Goal: Obtain resource: Obtain resource

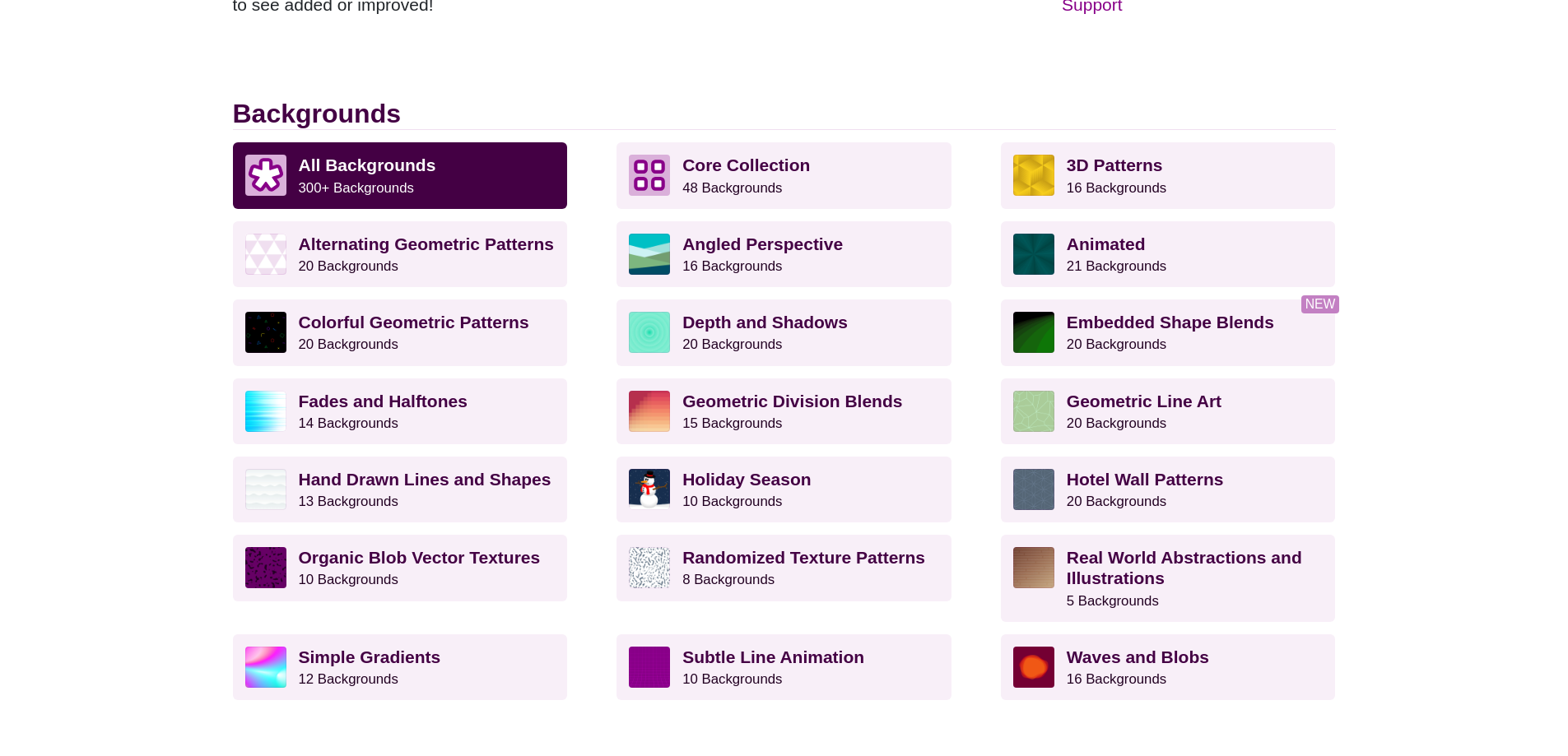
scroll to position [411, 0]
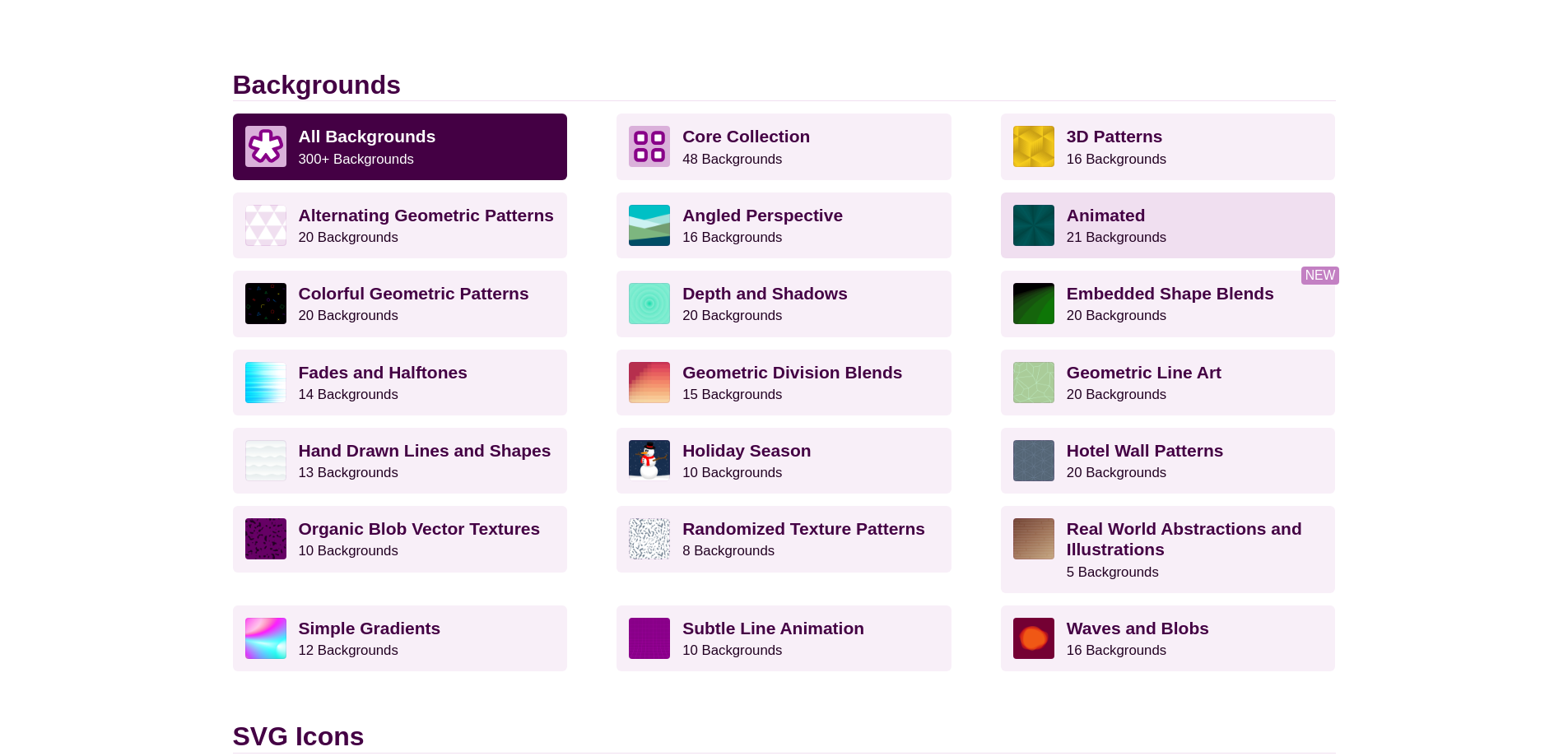
click at [1093, 230] on small "21 Backgrounds" at bounding box center [1115, 237] width 99 height 16
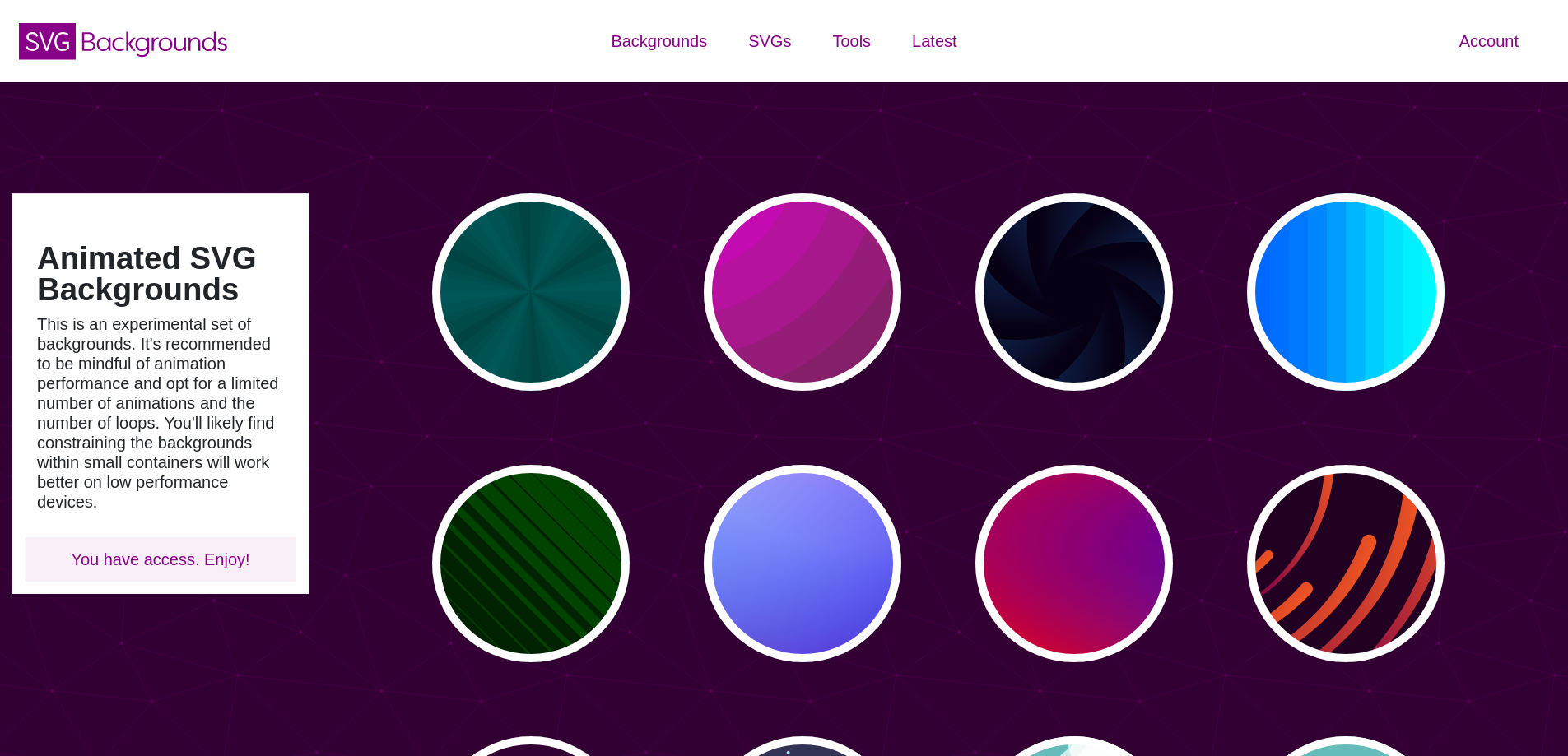
type input "#450057"
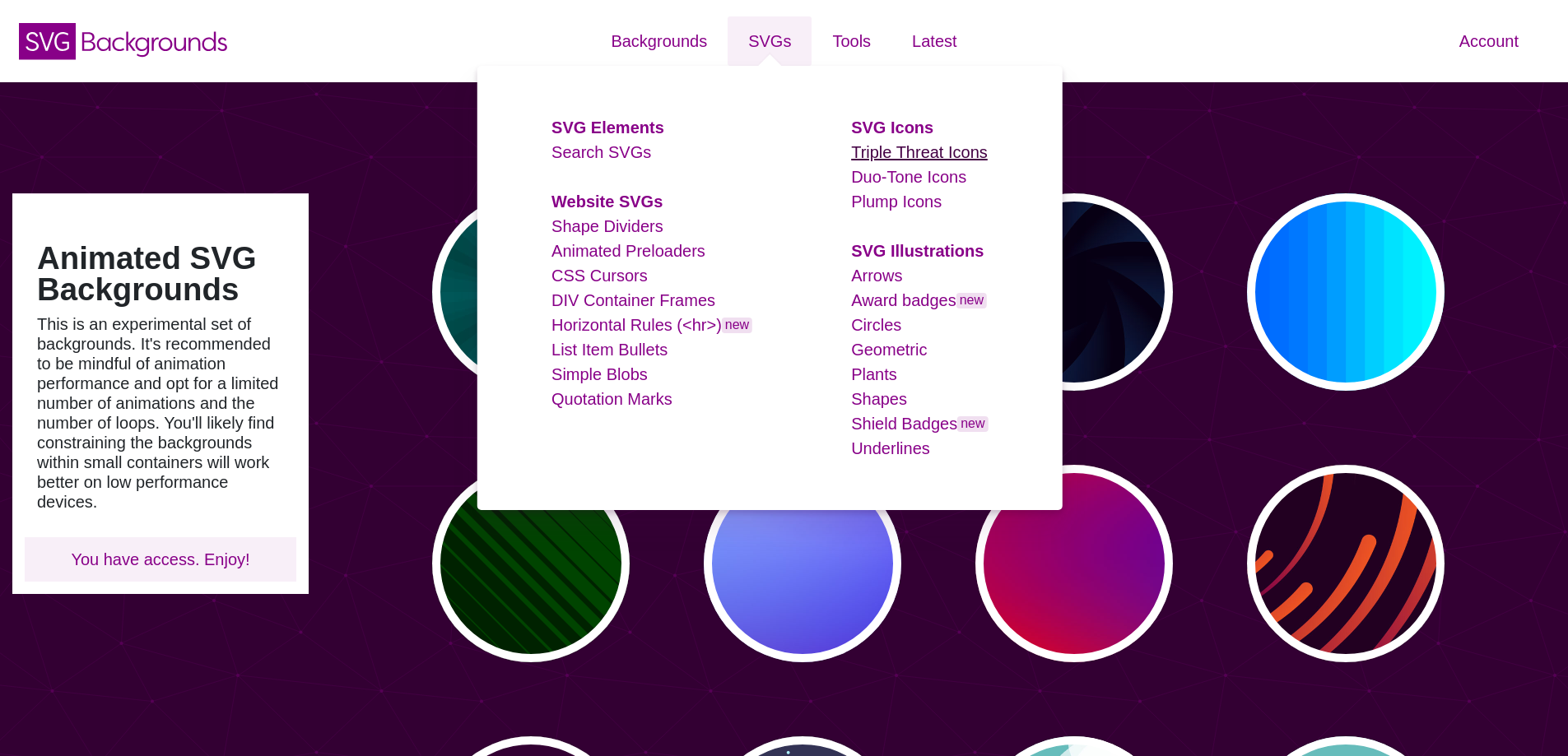
click at [898, 155] on link "Triple Threat Icons" at bounding box center [918, 152] width 137 height 18
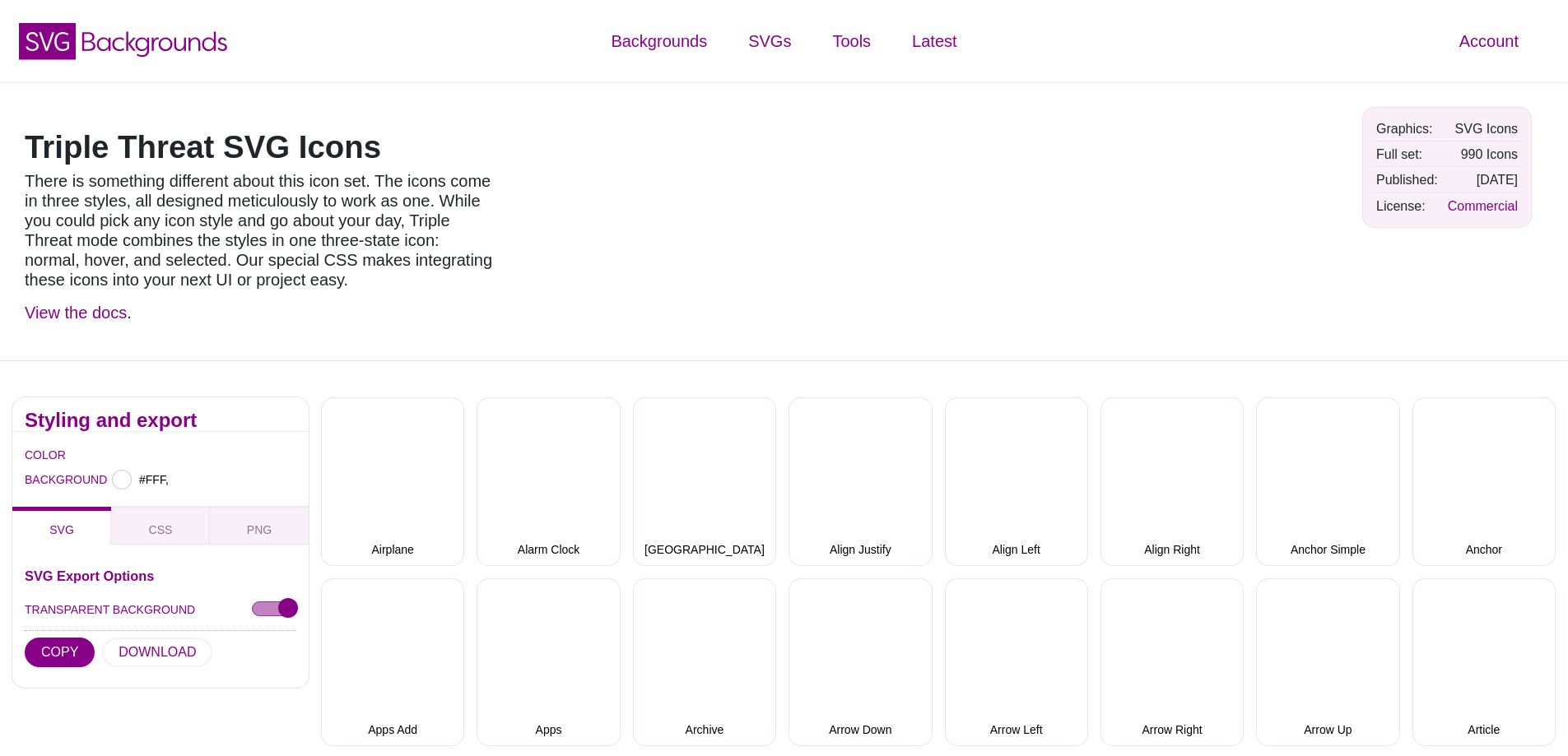
type input "#FFFFFF"
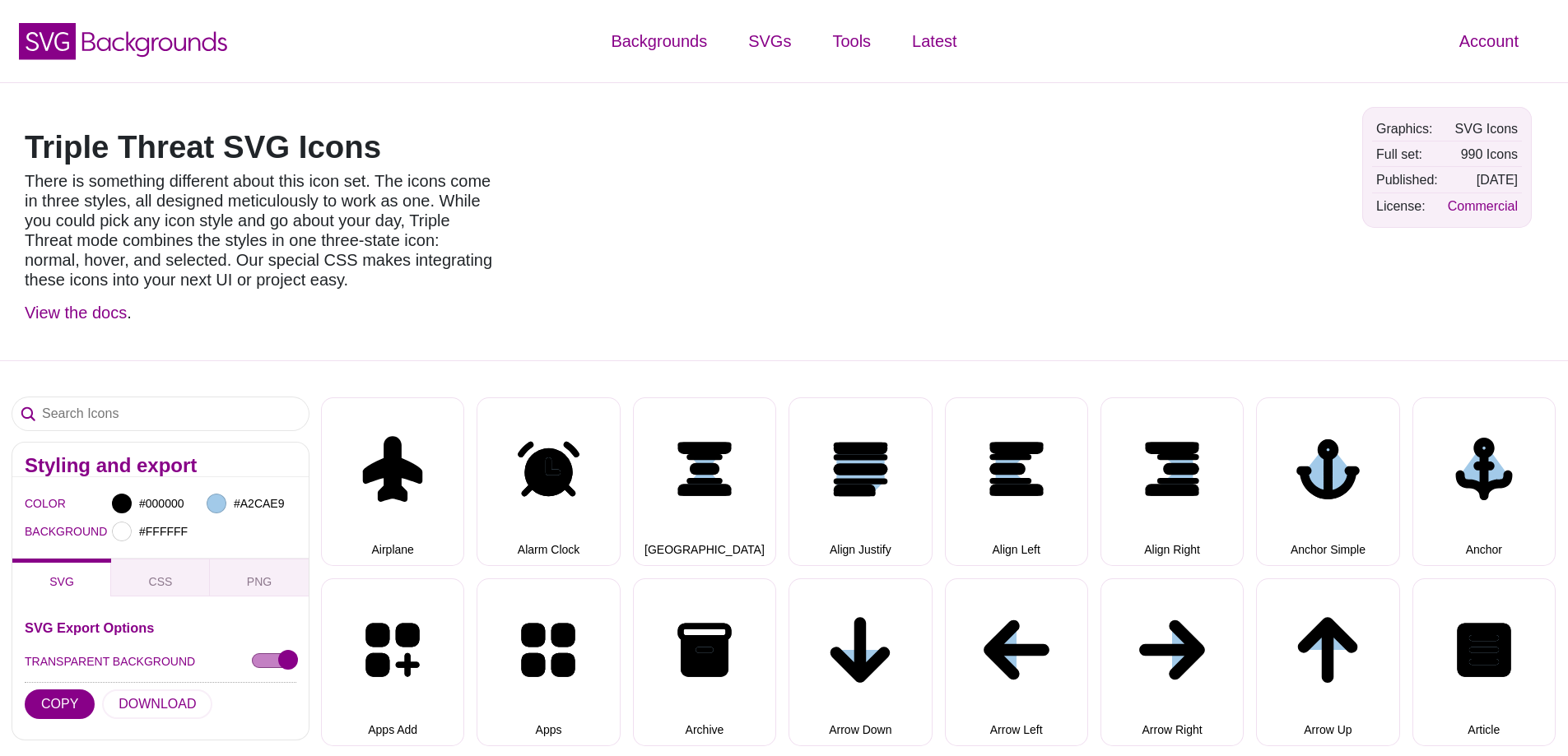
select select "triple threat"
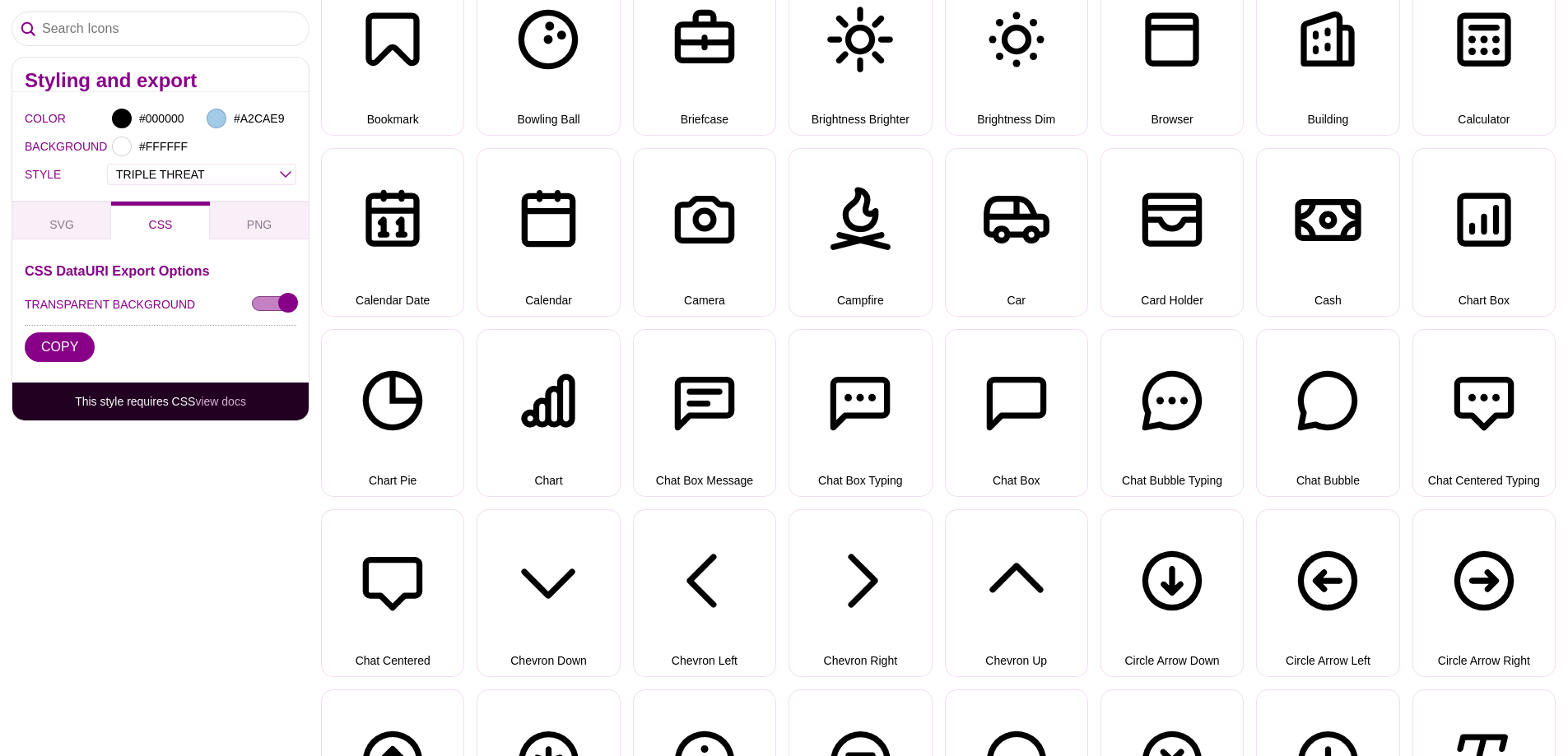
scroll to position [1234, 0]
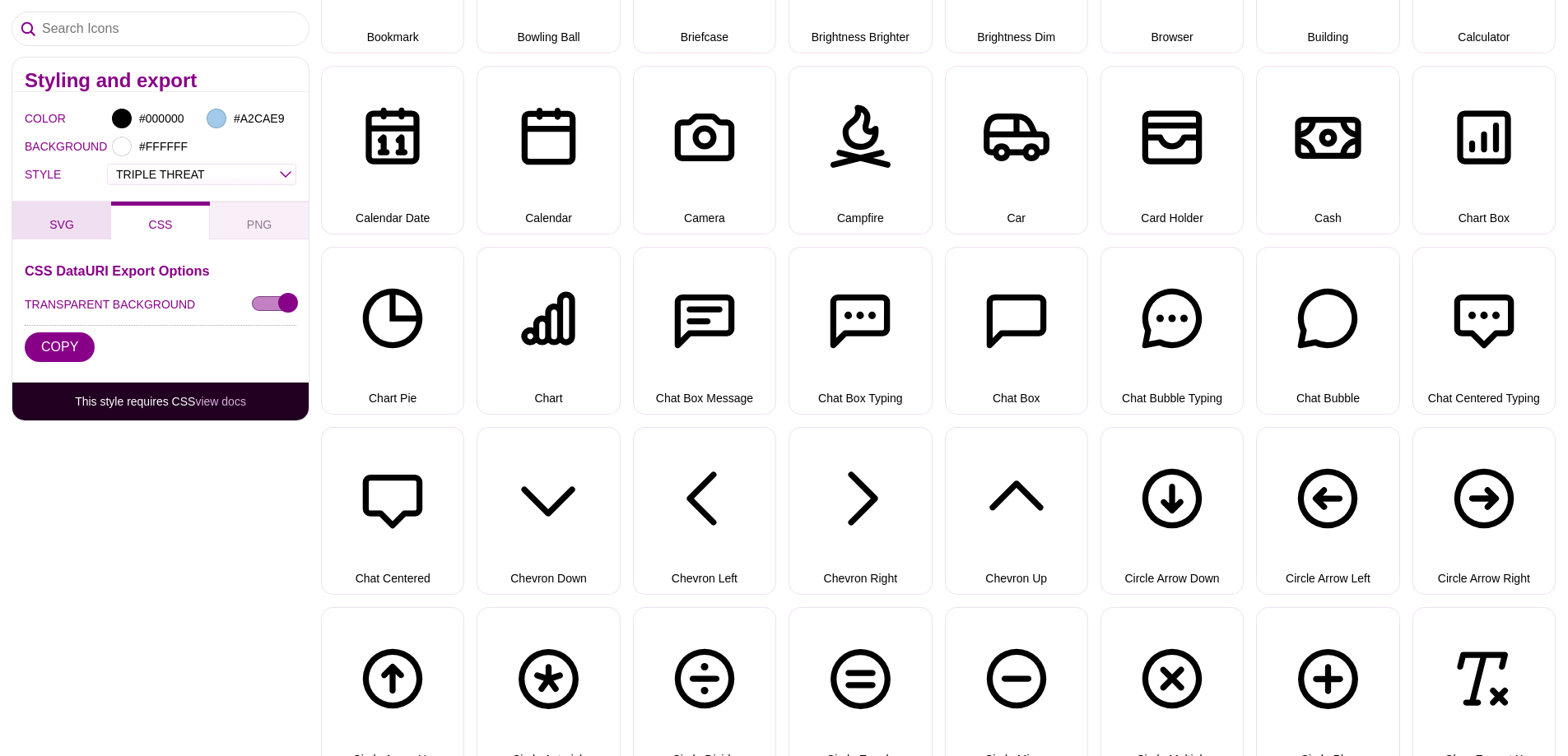
click at [58, 218] on span "SVG" at bounding box center [61, 224] width 37 height 18
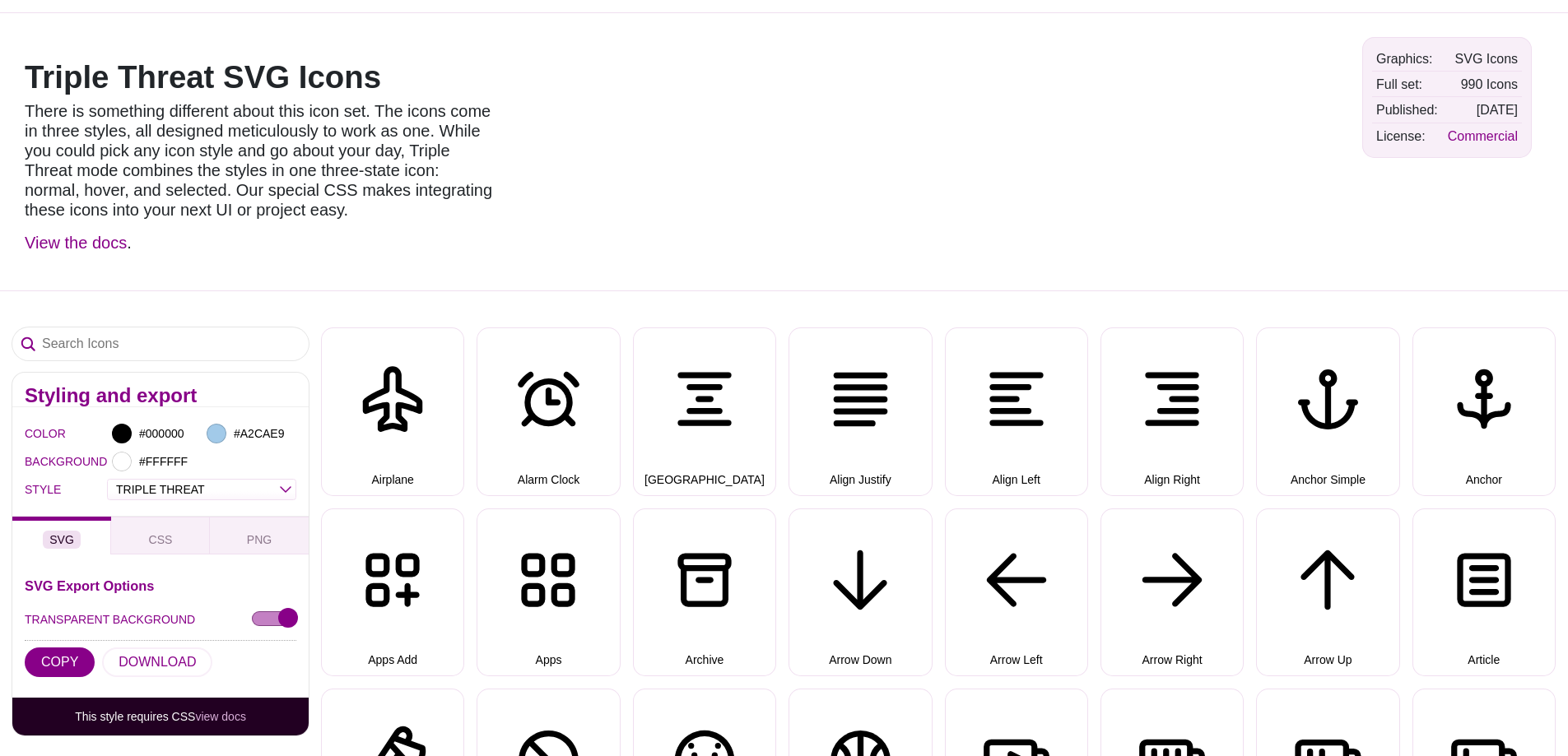
scroll to position [0, 0]
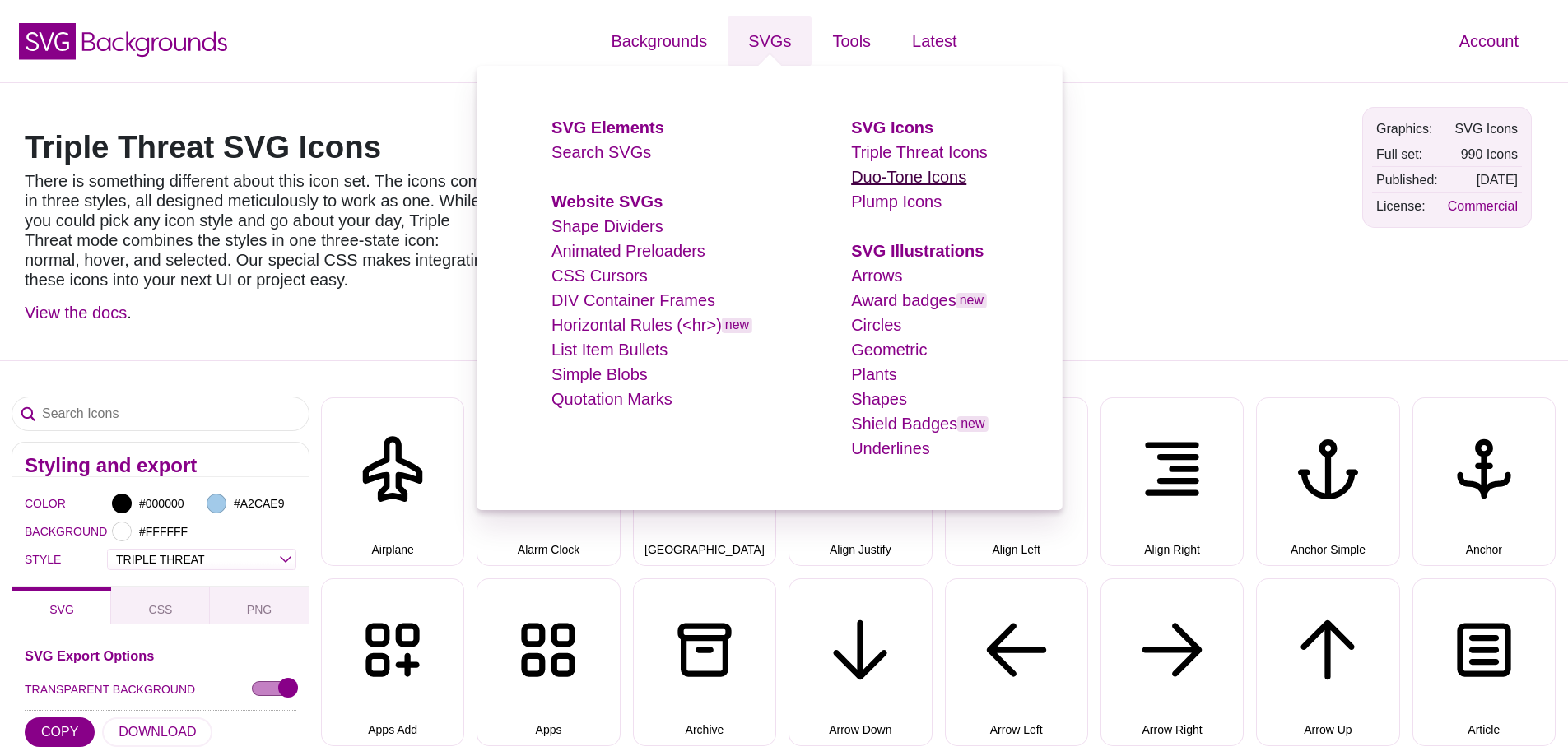
click at [868, 178] on link "Duo-Tone Icons" at bounding box center [908, 177] width 115 height 18
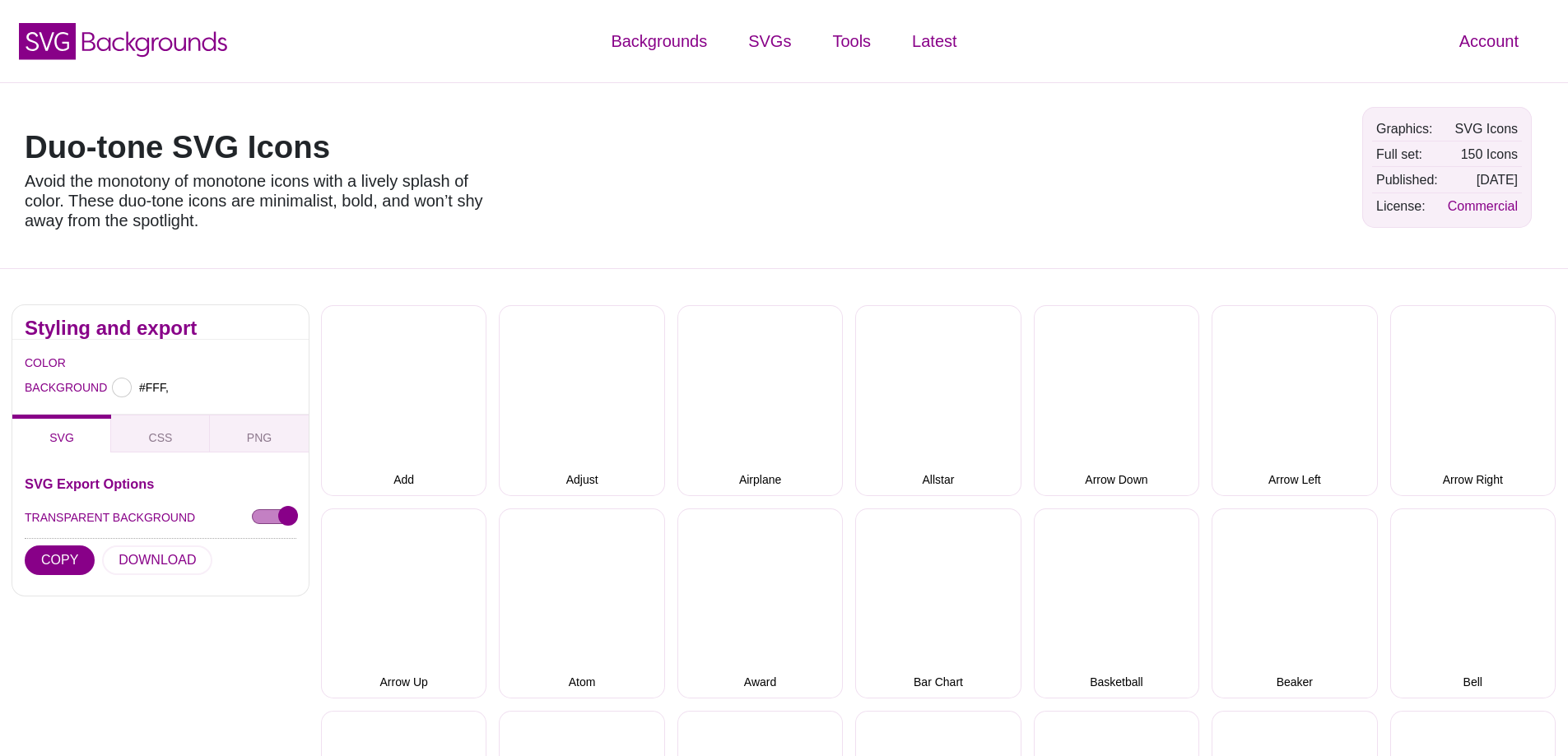
type input "#FFFFFF"
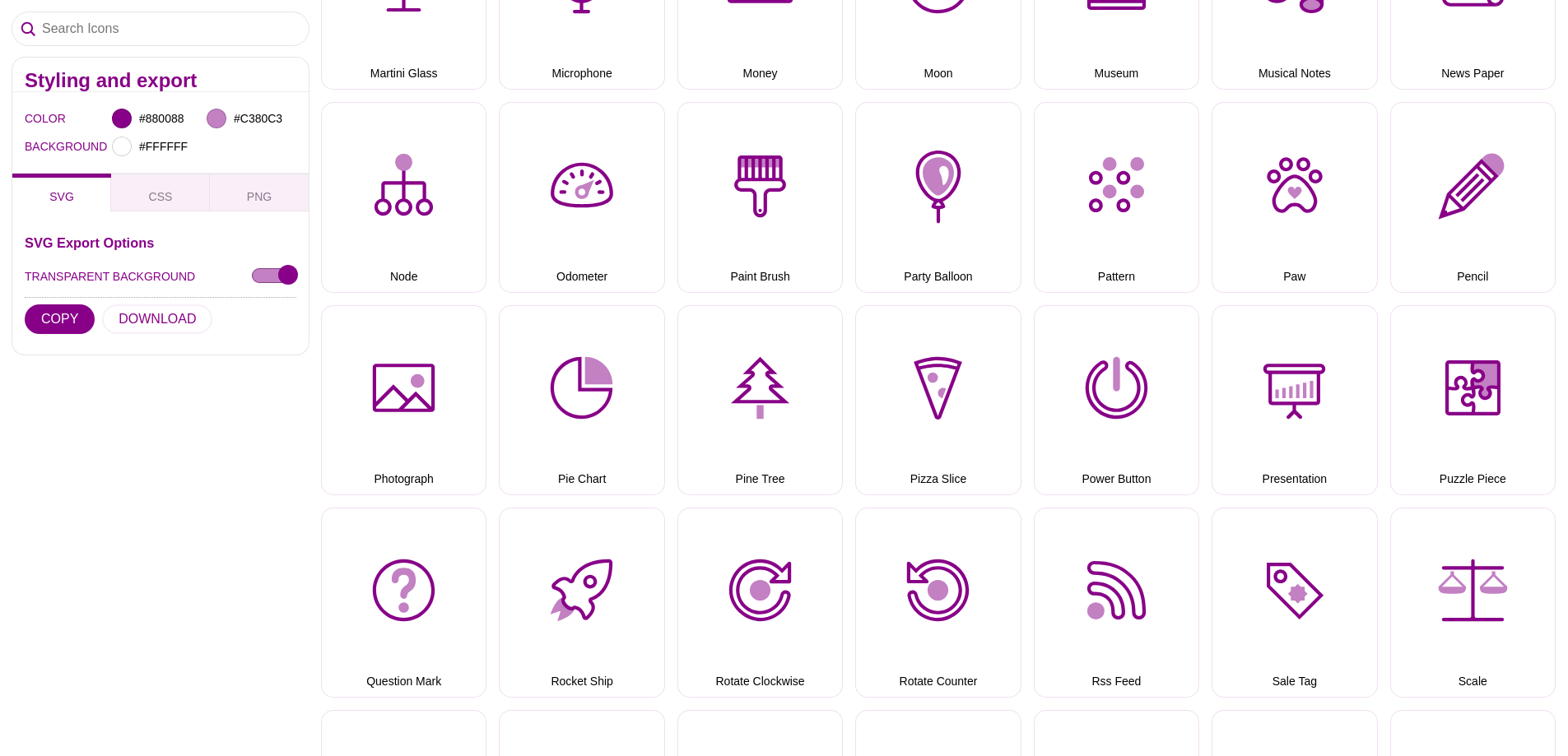
scroll to position [2880, 0]
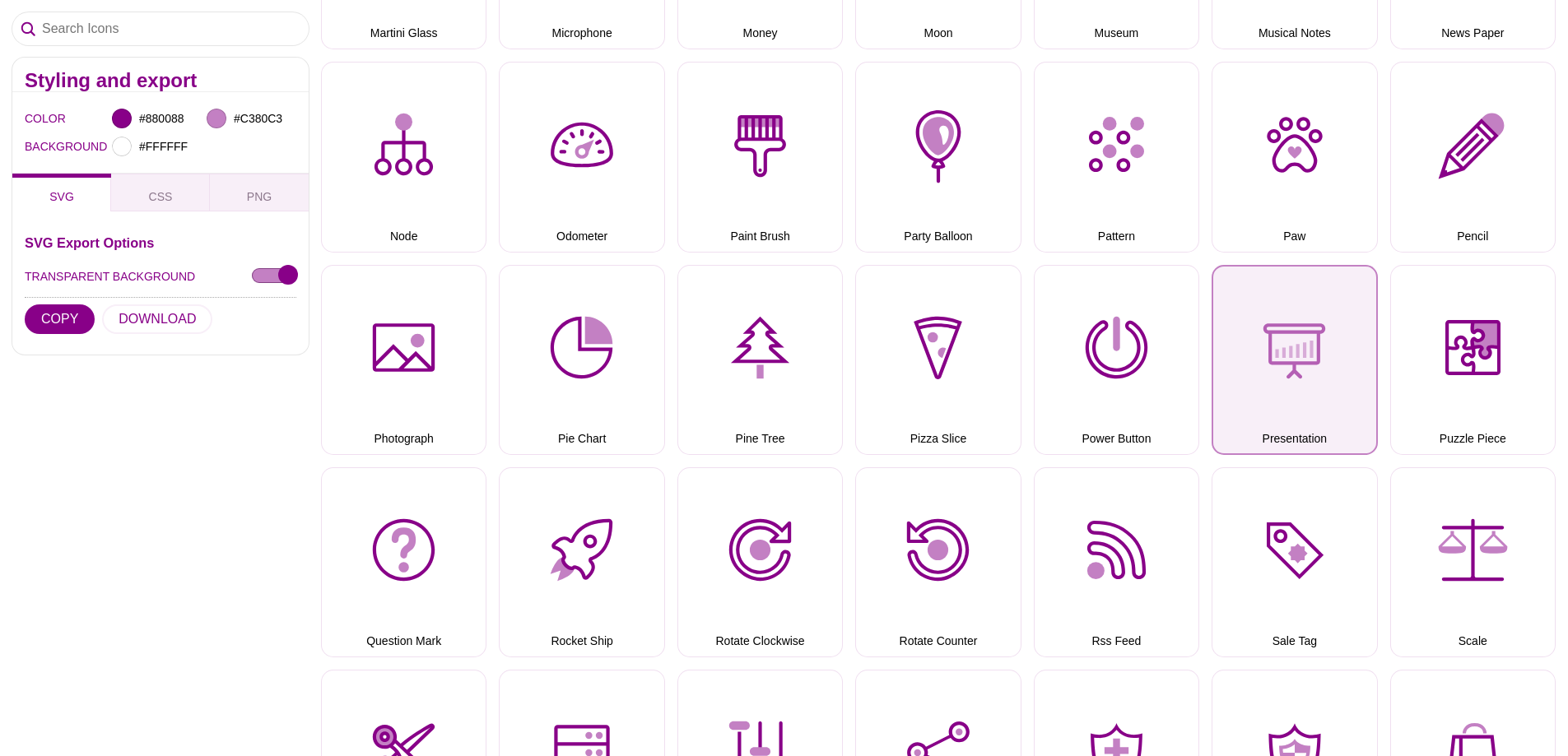
click at [1328, 403] on button "Presentation" at bounding box center [1294, 359] width 165 height 190
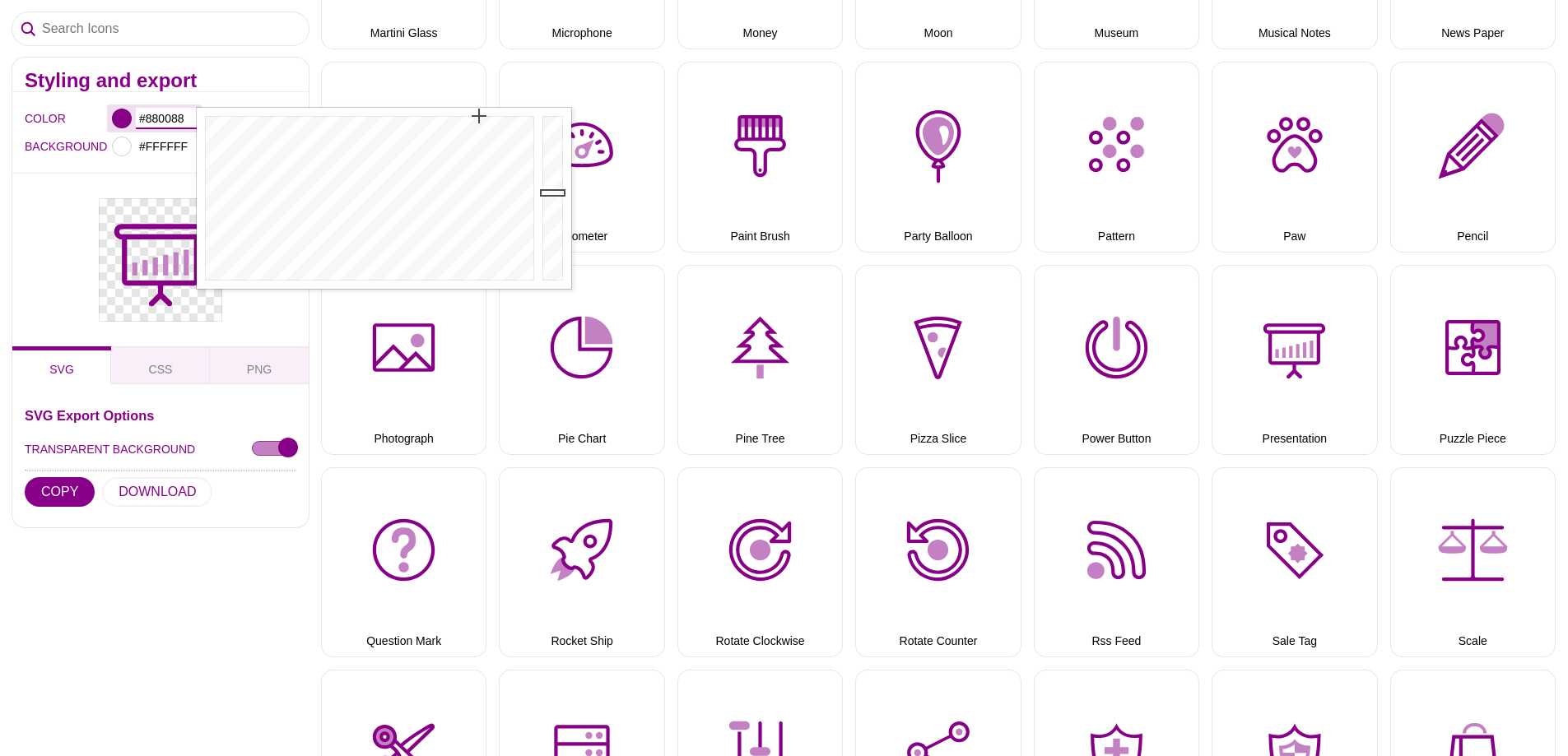
click at [165, 113] on input "#880088" at bounding box center [166, 119] width 61 height 22
paste input "236092"
type input "#236092"
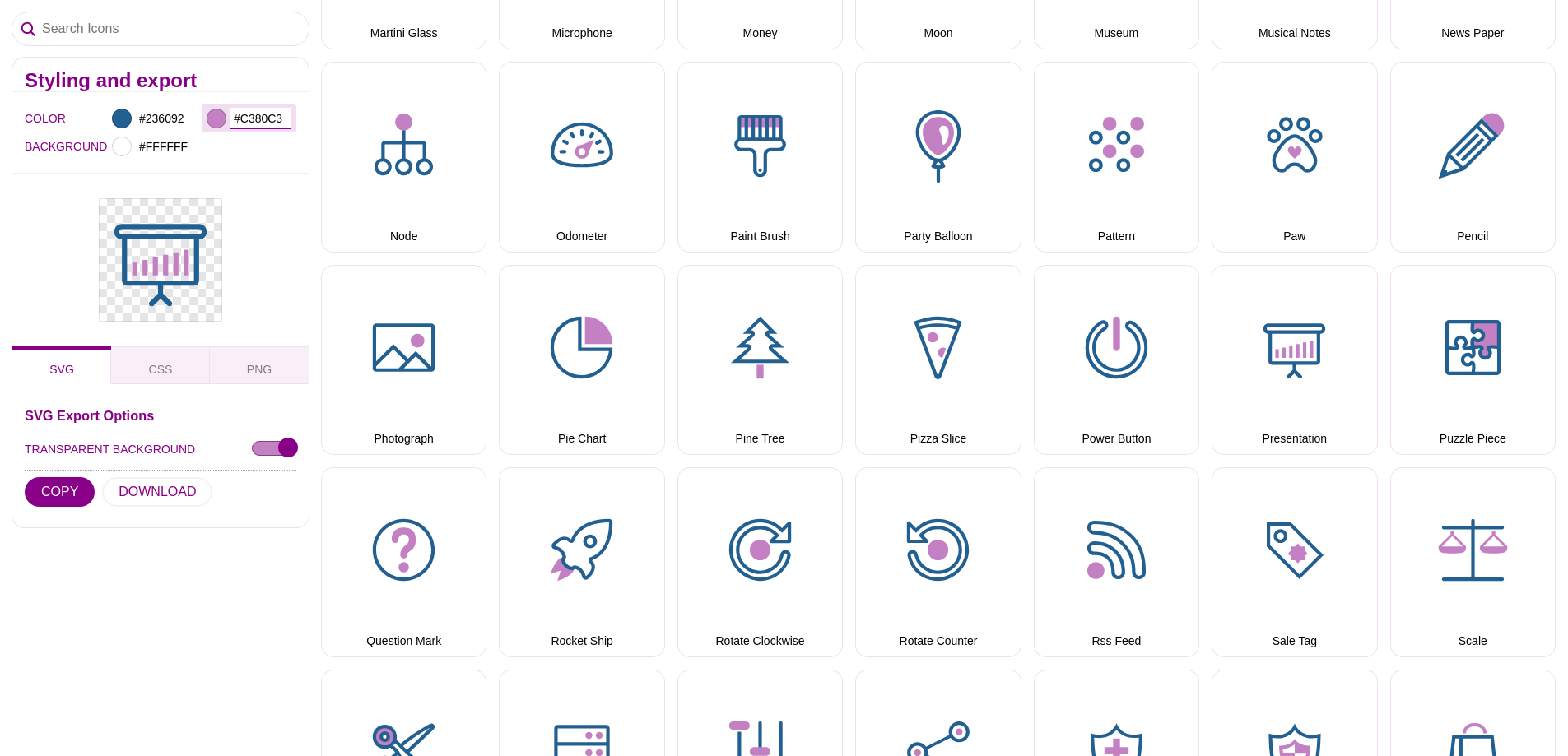
click at [253, 114] on input "#C380C3" at bounding box center [261, 119] width 61 height 22
paste input "6590b"
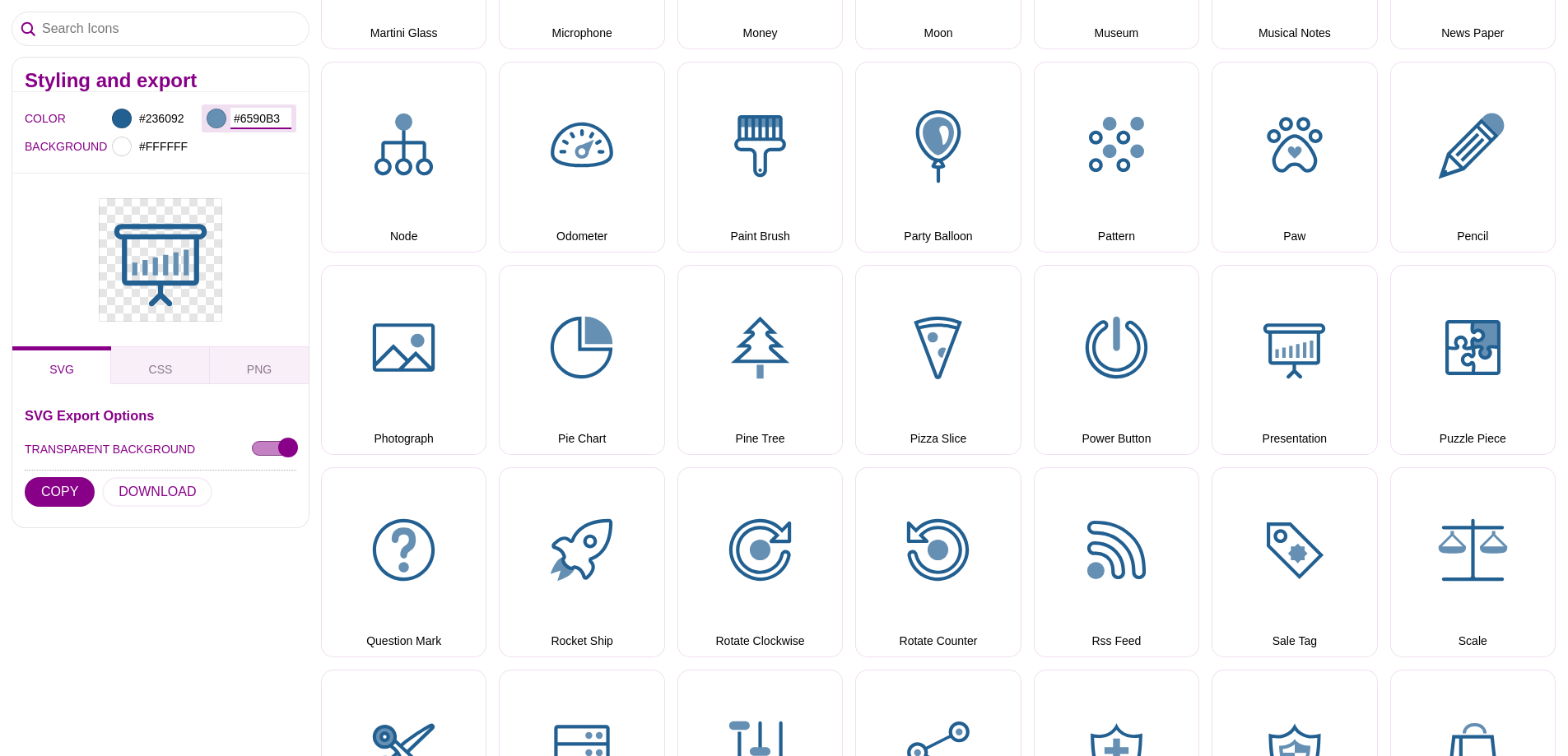
click at [257, 110] on input "#6590B3" at bounding box center [261, 119] width 61 height 22
paste input "FFFF00"
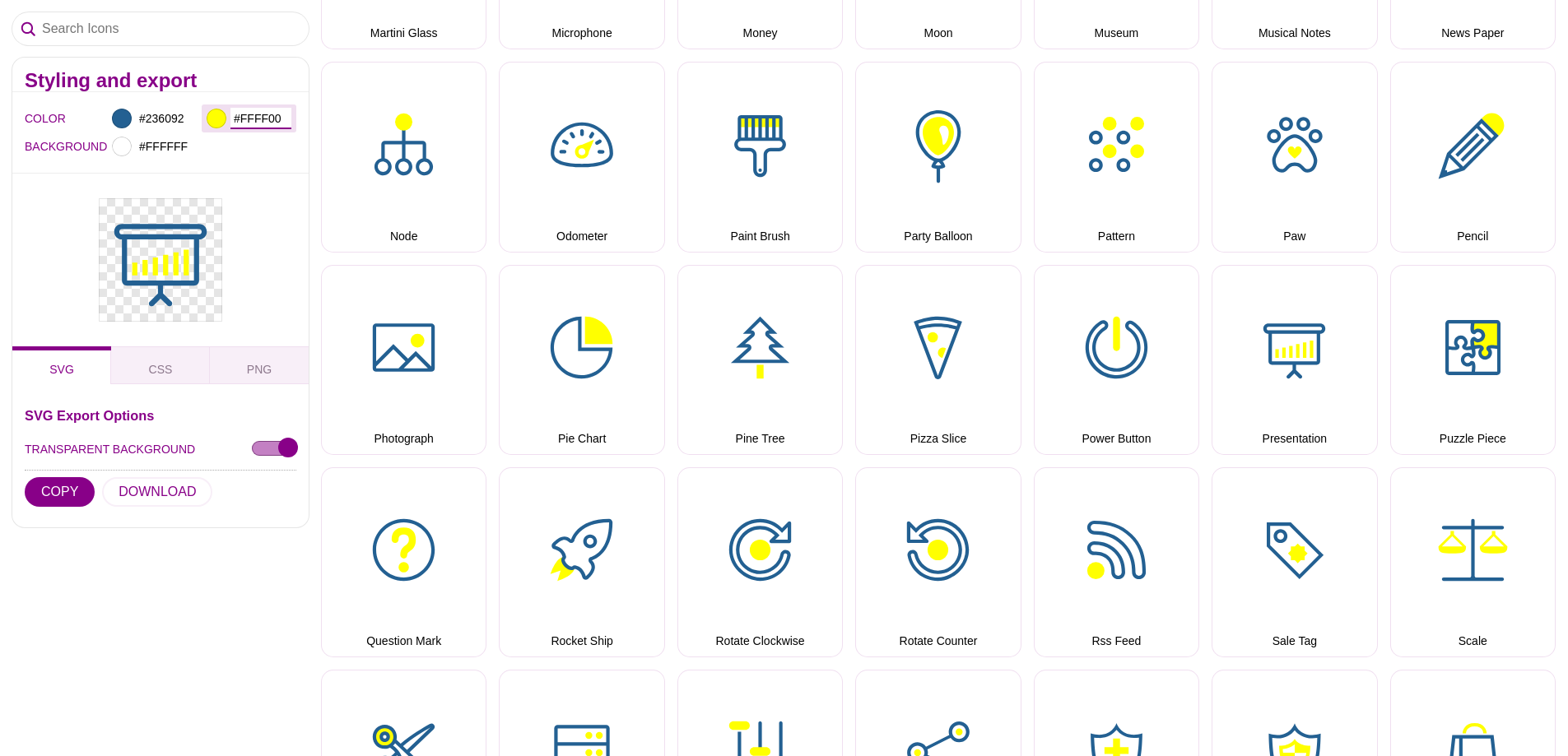
click at [262, 123] on input "#FFFF00" at bounding box center [261, 119] width 61 height 22
paste input "5F5F5"
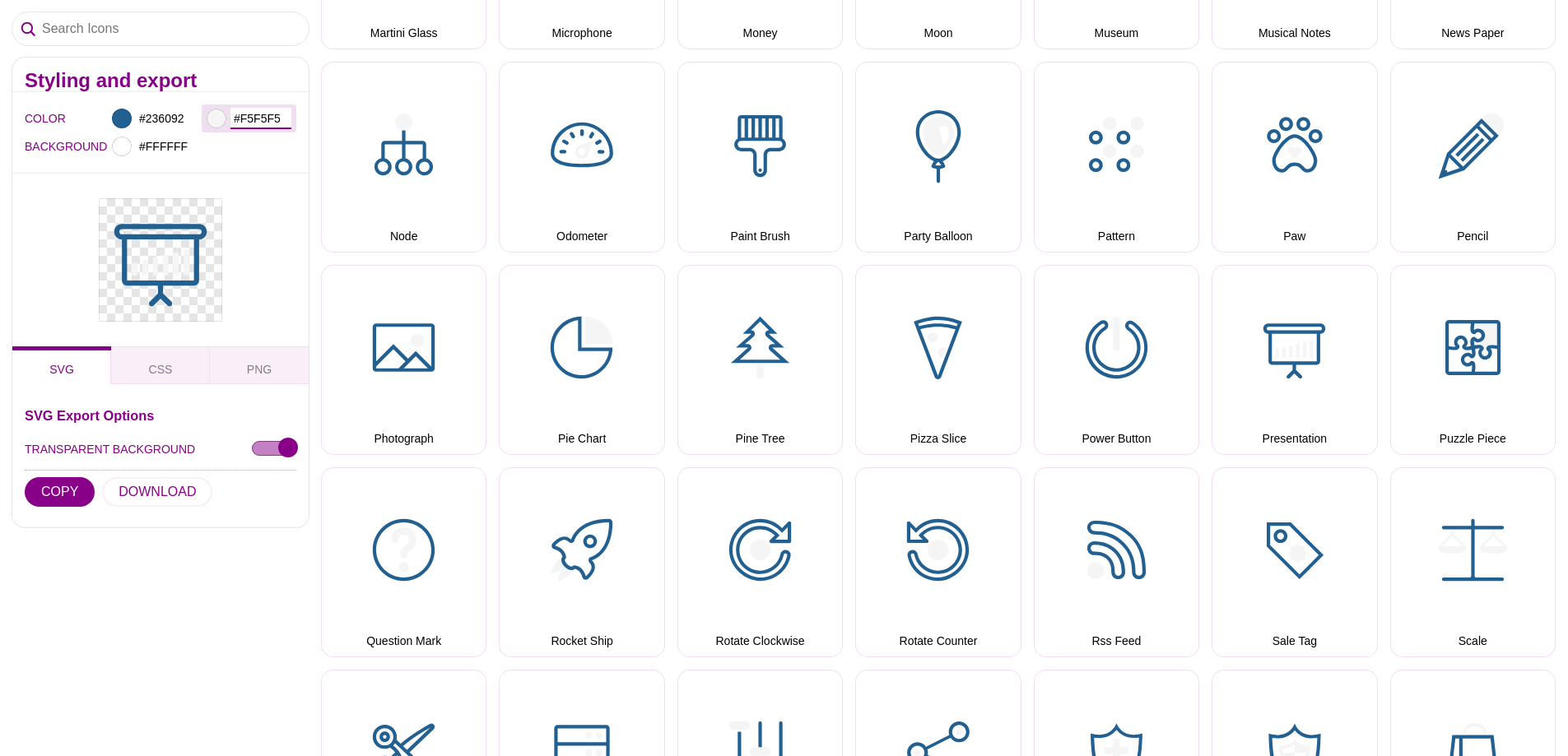
click at [274, 116] on input "#F5F5F5" at bounding box center [261, 119] width 61 height 22
paste input "647484"
type input "#647484"
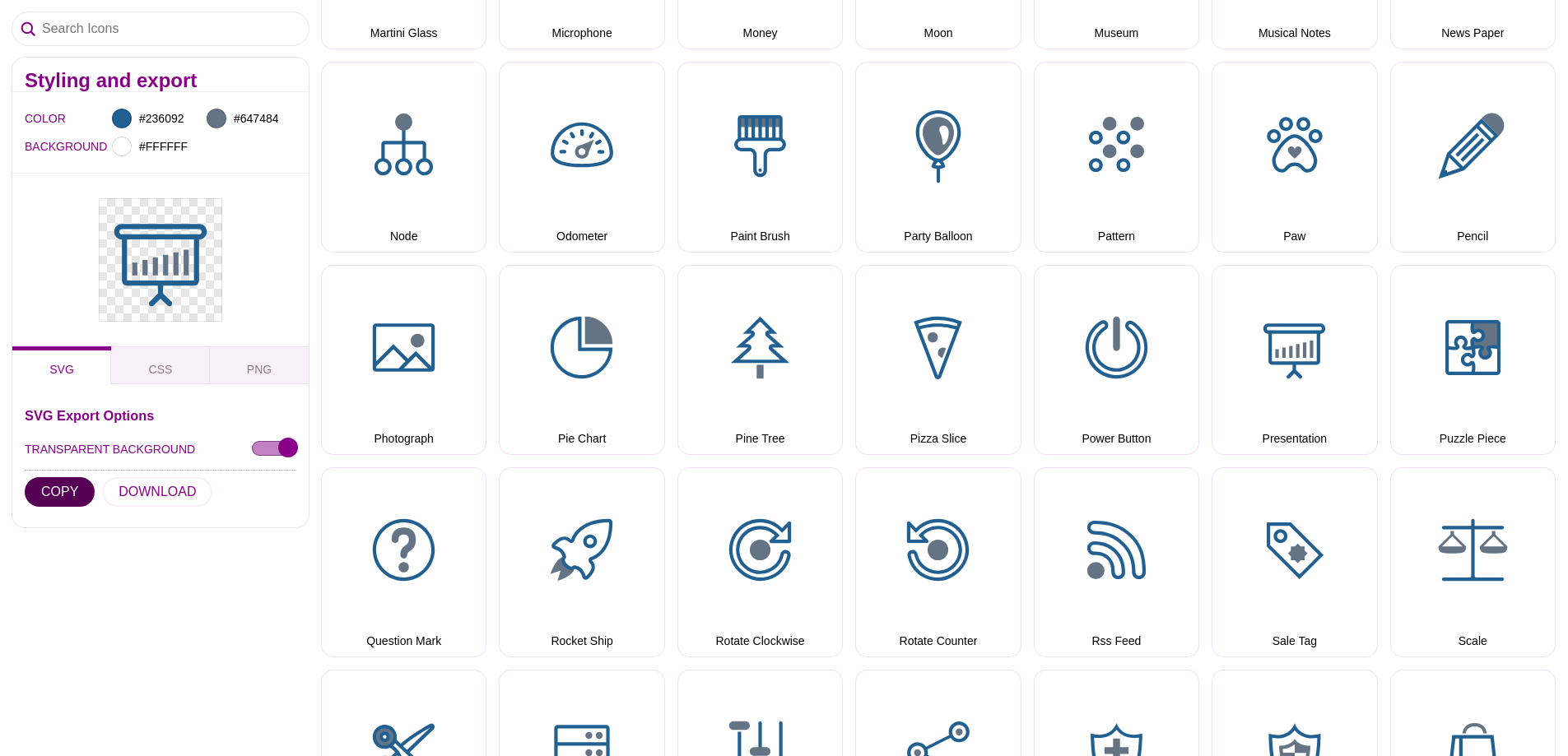
click at [56, 484] on button "COPY" at bounding box center [59, 492] width 70 height 30
